Goal: Entertainment & Leisure: Consume media (video, audio)

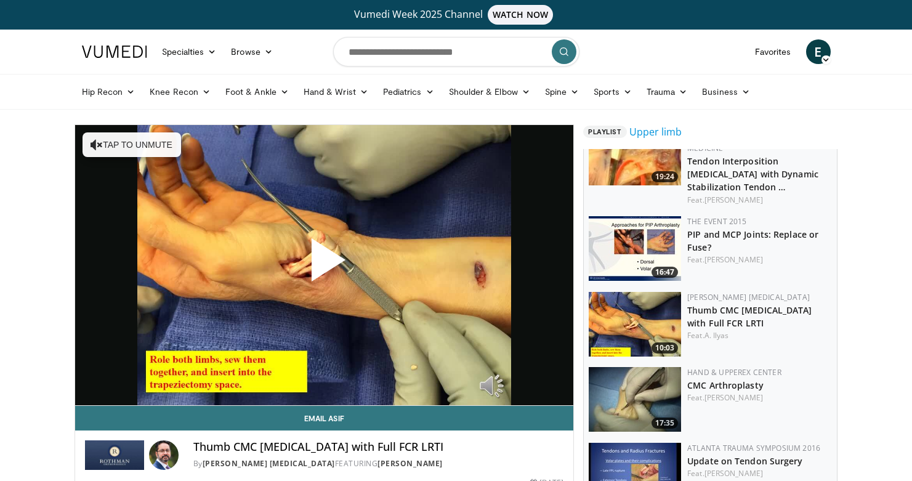
click at [671, 49] on nav "Specialties Adult & Family Medicine Allergy, Asthma, Immunology Anesthesiology …" at bounding box center [457, 52] width 764 height 44
click at [123, 55] on img at bounding box center [114, 52] width 65 height 12
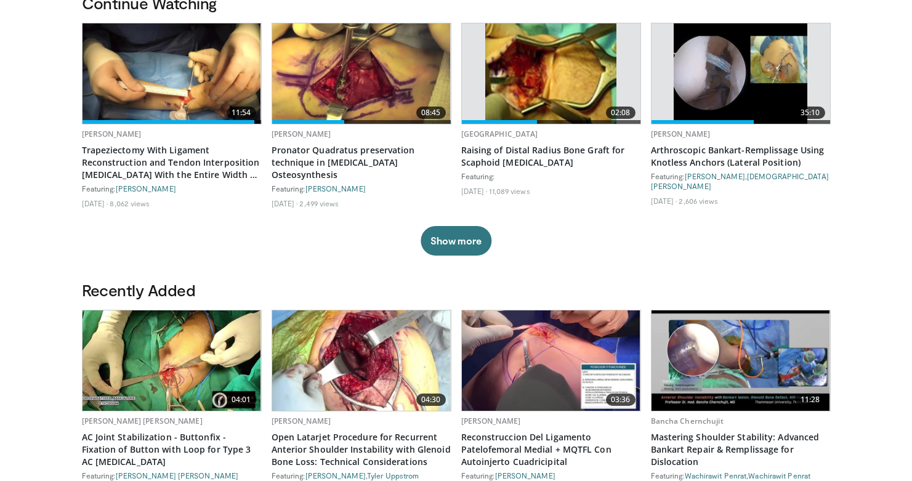
scroll to position [587, 0]
